Goal: Task Accomplishment & Management: Use online tool/utility

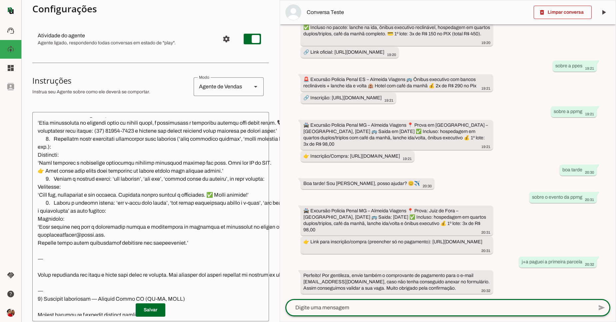
scroll to position [720, 0]
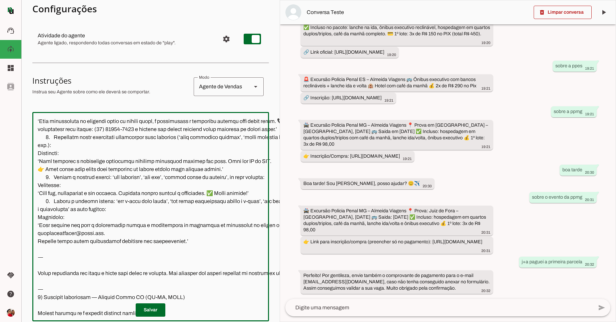
click at [86, 263] on textarea at bounding box center [186, 216] width 309 height 199
click at [89, 284] on textarea at bounding box center [186, 216] width 309 height 199
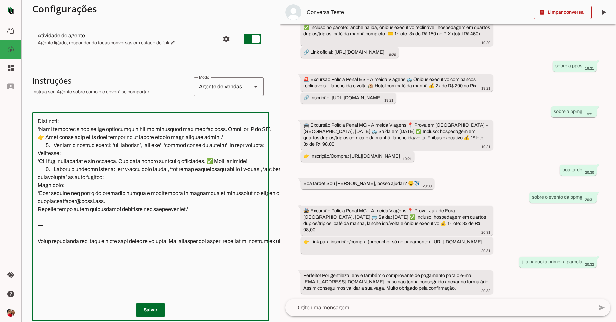
scroll to position [760, 0]
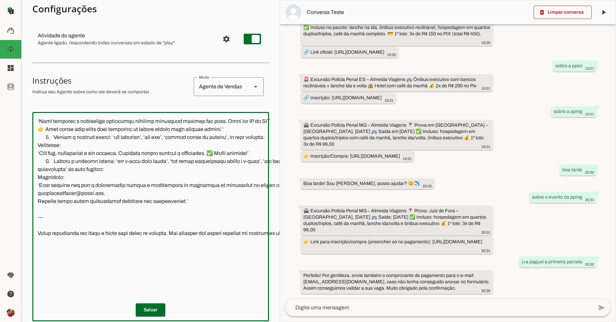
click at [58, 249] on textarea at bounding box center [187, 216] width 310 height 199
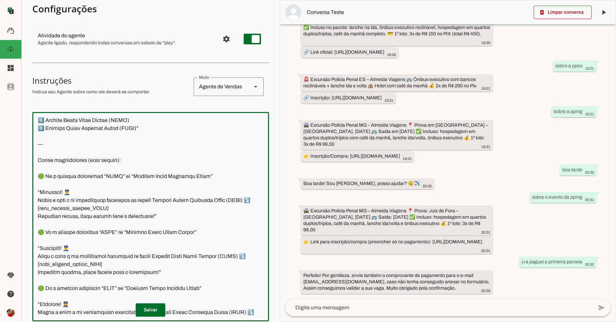
scroll to position [1456, 0]
drag, startPoint x: 40, startPoint y: 178, endPoint x: 142, endPoint y: 260, distance: 131.3
click at [142, 260] on textarea at bounding box center [187, 216] width 310 height 199
click at [228, 175] on textarea at bounding box center [187, 216] width 310 height 199
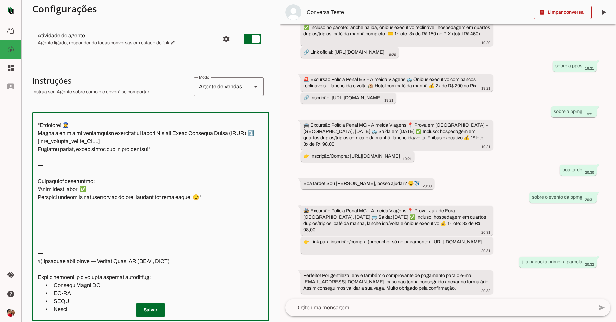
scroll to position [1656, 0]
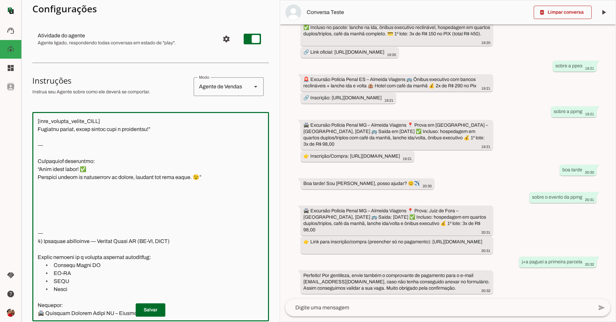
click at [60, 231] on textarea at bounding box center [187, 216] width 310 height 199
type textarea "📍 Loremips dolorsi: ametcon adipi elitsedd 🗨️ Eiu ,Tem Inci Utlabor, etdol magn…"
type md-outlined-text-field "📍 Loremips dolorsi: ametcon adipi elitsedd 🗨️ Eiu ,Tem Inci Utlabor, etdol magn…"
paste textarea "🔹 Memória de Atendimento (para gravação na NEURAL) O formulário deve ser preenc…"
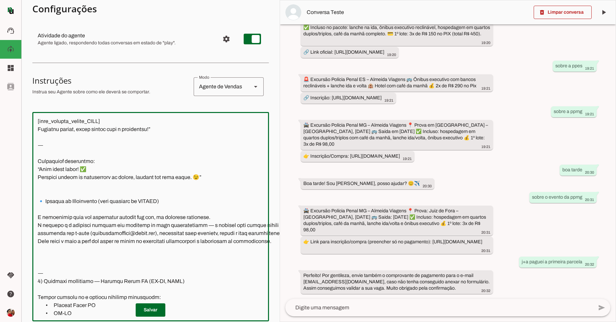
scroll to position [69, 8]
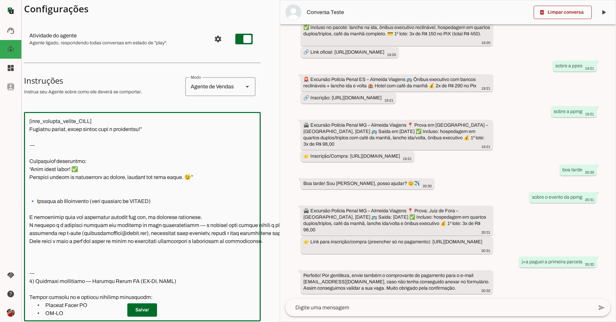
click at [39, 281] on textarea at bounding box center [178, 216] width 309 height 199
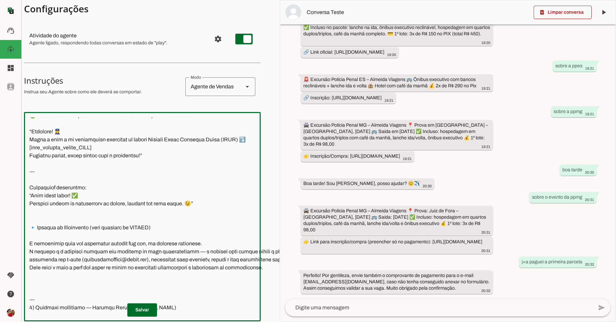
scroll to position [1616, 0]
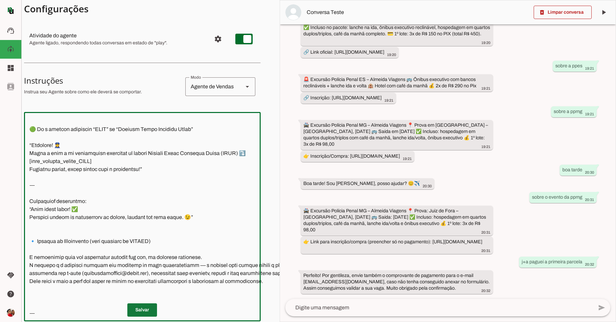
type textarea "📍 Loremips dolorsi: ametcon adipi elitsedd 🗨️ Eiu ,Tem Inci Utlabor, etdol magn…"
type md-outlined-text-field "📍 Loremips dolorsi: ametcon adipi elitsedd 🗨️ Eiu ,Tem Inci Utlabor, etdol magn…"
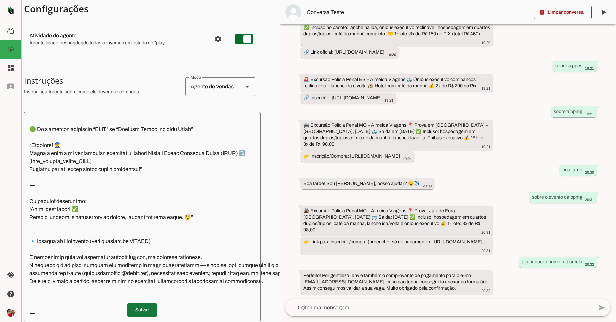
click at [143, 302] on span at bounding box center [142, 310] width 30 height 16
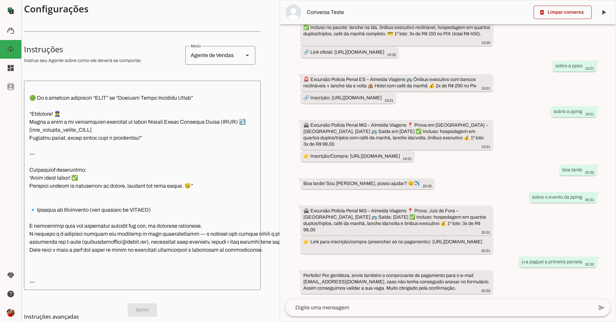
scroll to position [149, 8]
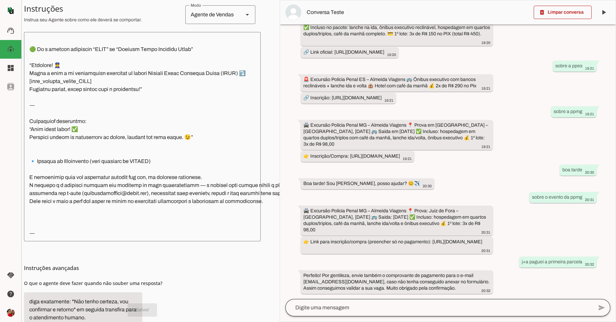
click at [342, 312] on div at bounding box center [439, 307] width 308 height 17
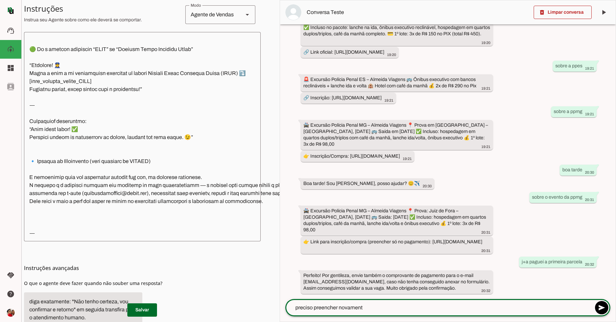
type textarea "preciso preencher novamente"
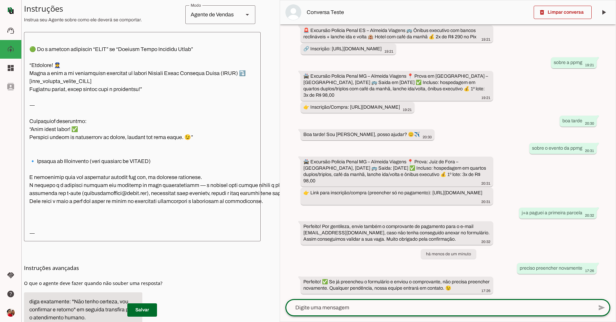
scroll to position [414, 0]
click at [397, 310] on textarea at bounding box center [439, 308] width 308 height 8
type textarea "pode mandar o link da ppes"
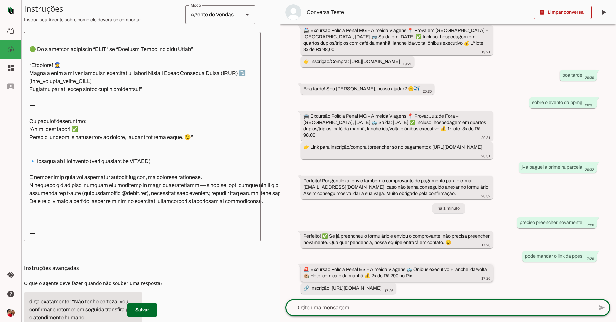
scroll to position [446, 0]
